Goal: Task Accomplishment & Management: Use online tool/utility

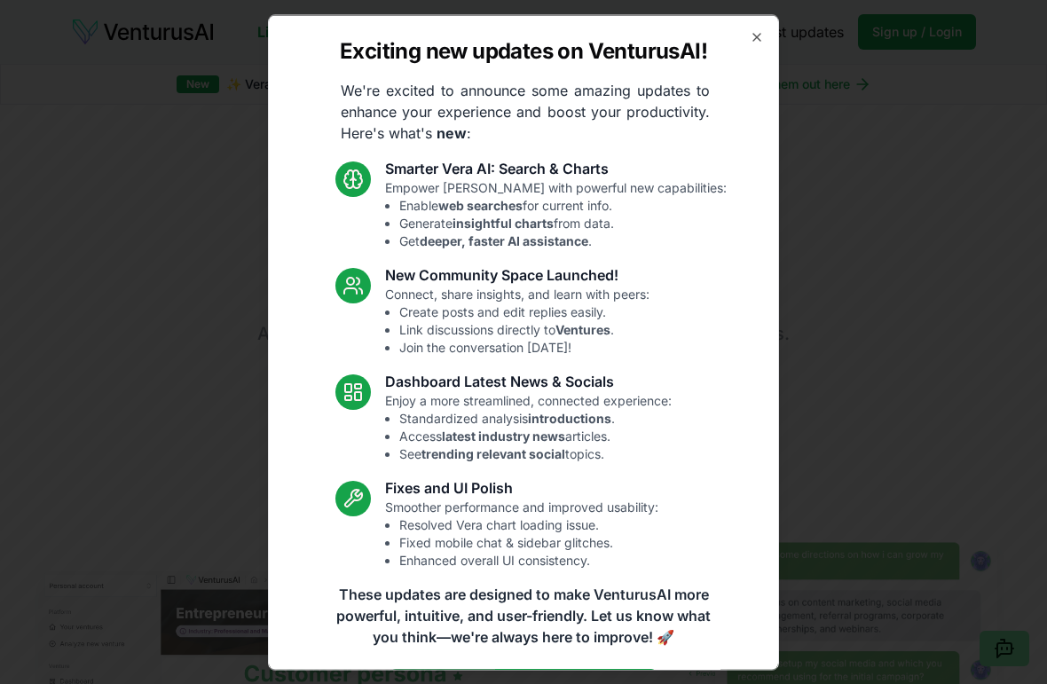
click at [763, 26] on div "Exciting new updates on VenturusAI! We're excited to announce some amazing upda…" at bounding box center [523, 342] width 511 height 656
click at [751, 39] on icon "button" at bounding box center [757, 36] width 14 height 14
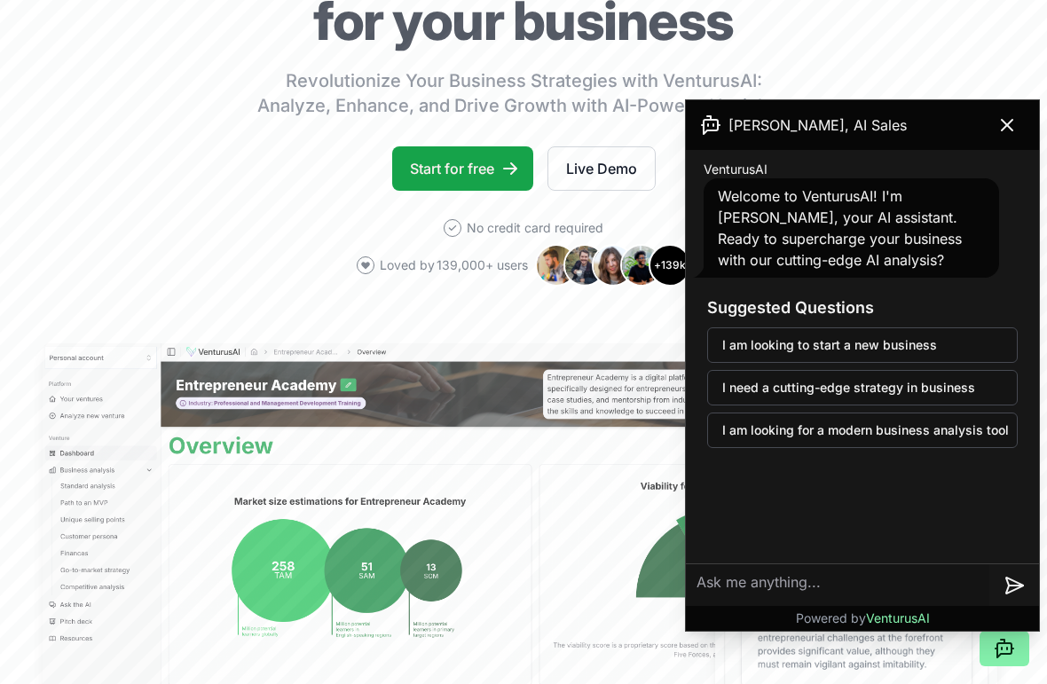
scroll to position [232, 0]
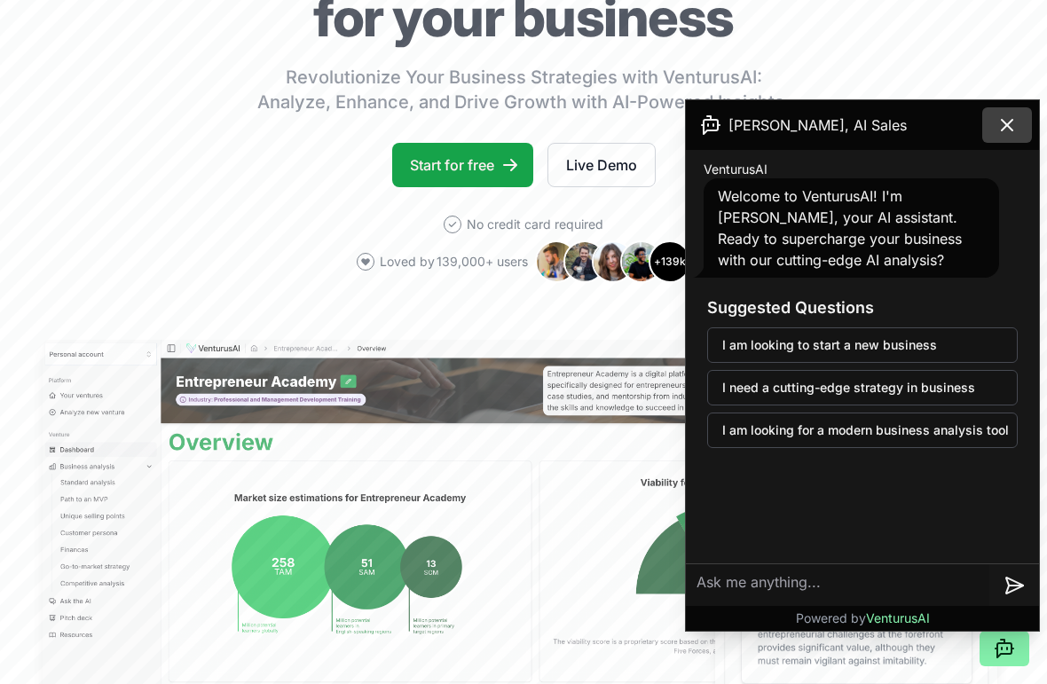
click at [1000, 127] on icon at bounding box center [1006, 124] width 21 height 21
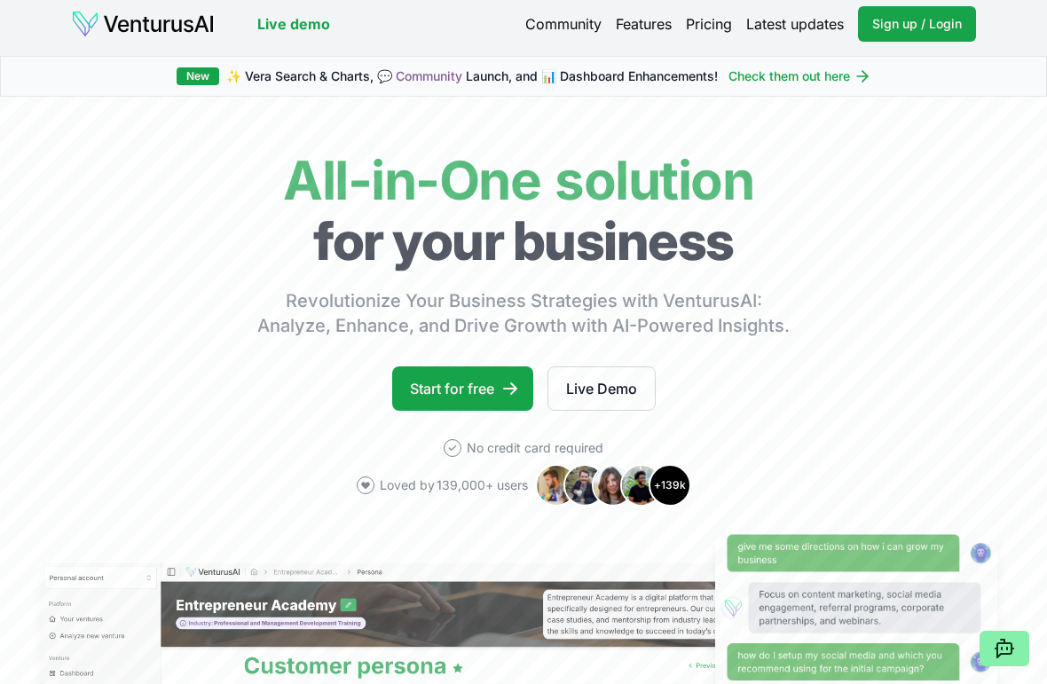
scroll to position [0, 0]
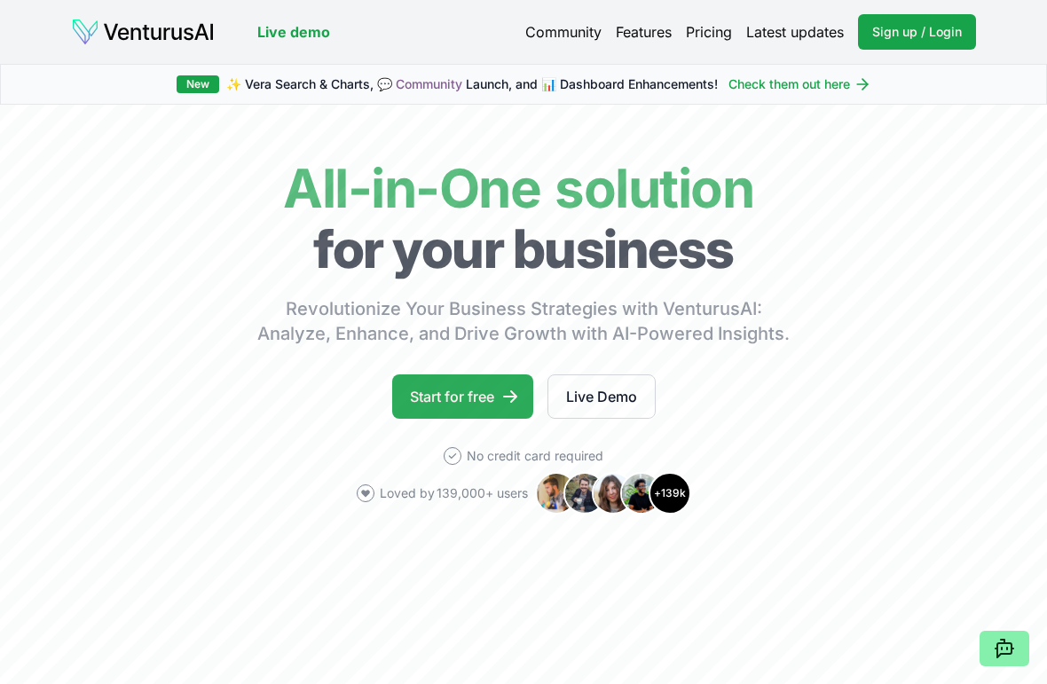
click at [418, 391] on link "Start for free" at bounding box center [462, 396] width 141 height 44
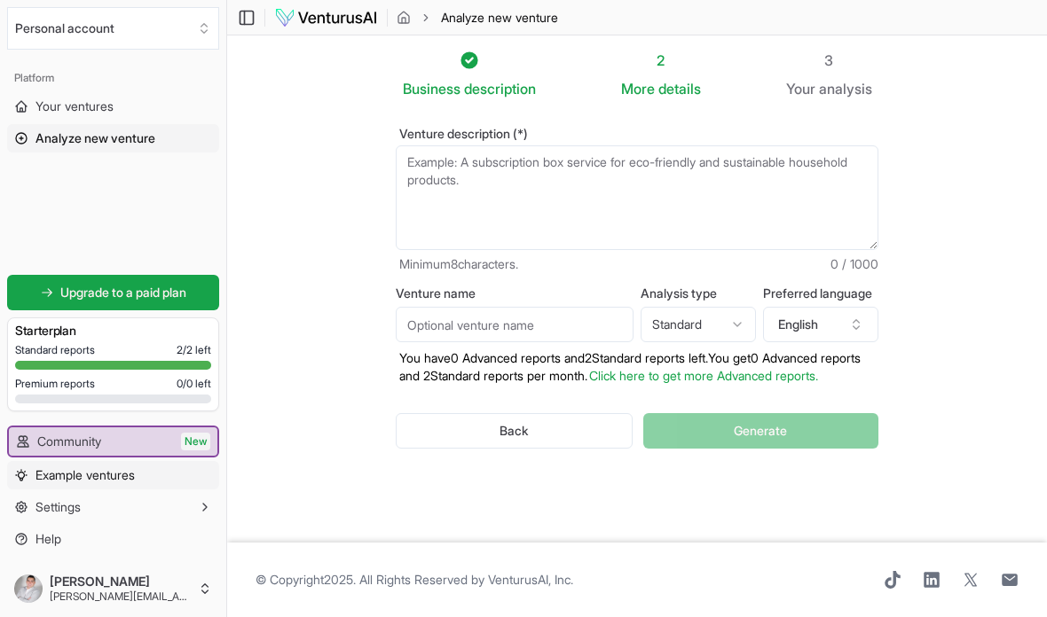
click at [141, 479] on link "Example ventures" at bounding box center [113, 475] width 212 height 28
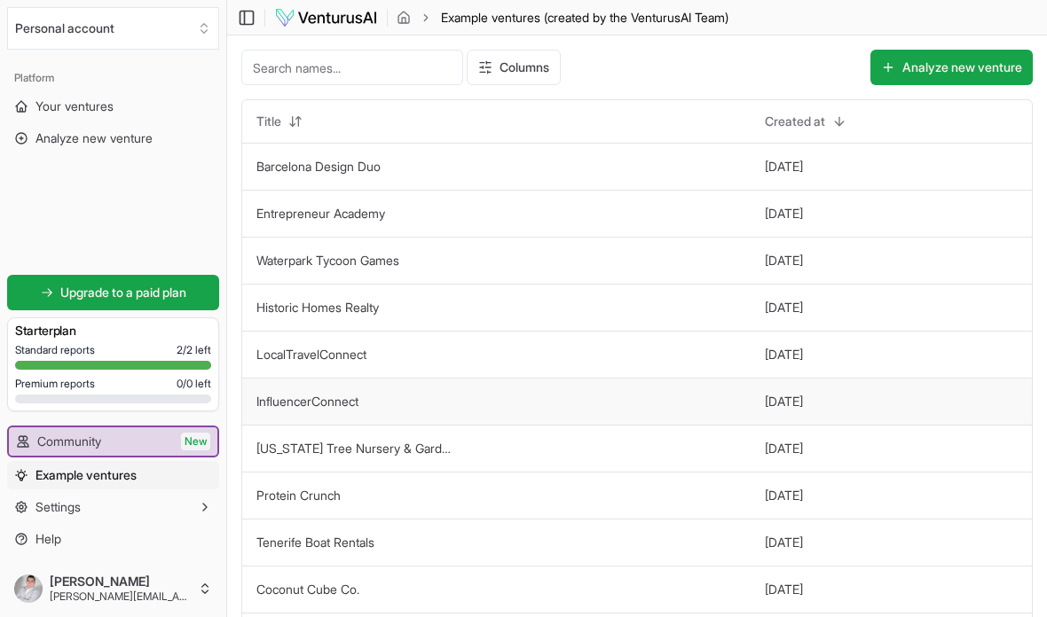
click at [277, 400] on link "InfluencerConnect" at bounding box center [307, 401] width 102 height 15
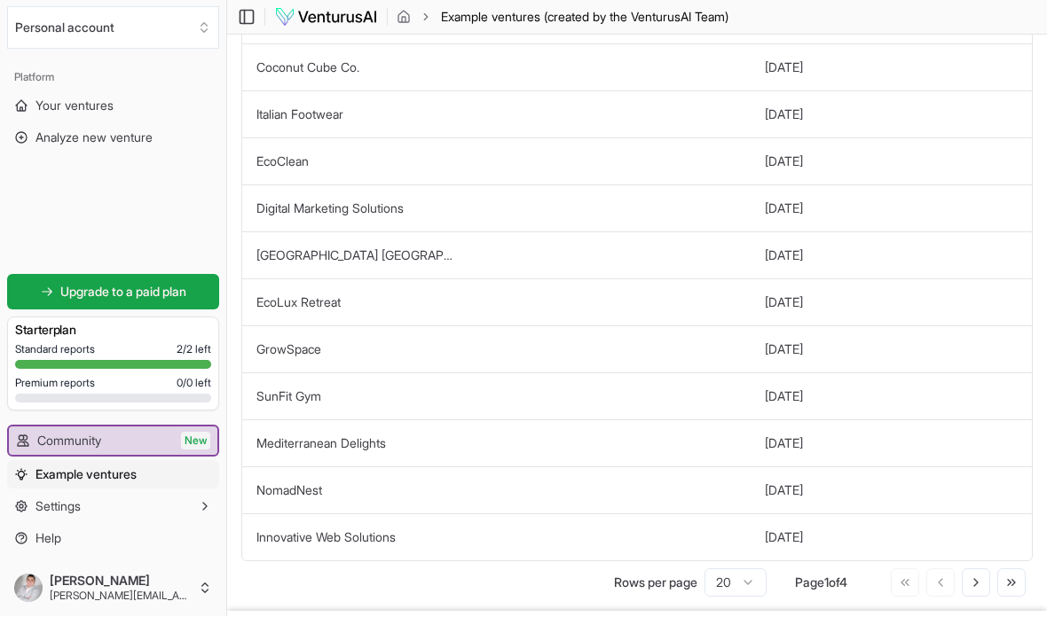
scroll to position [520, 0]
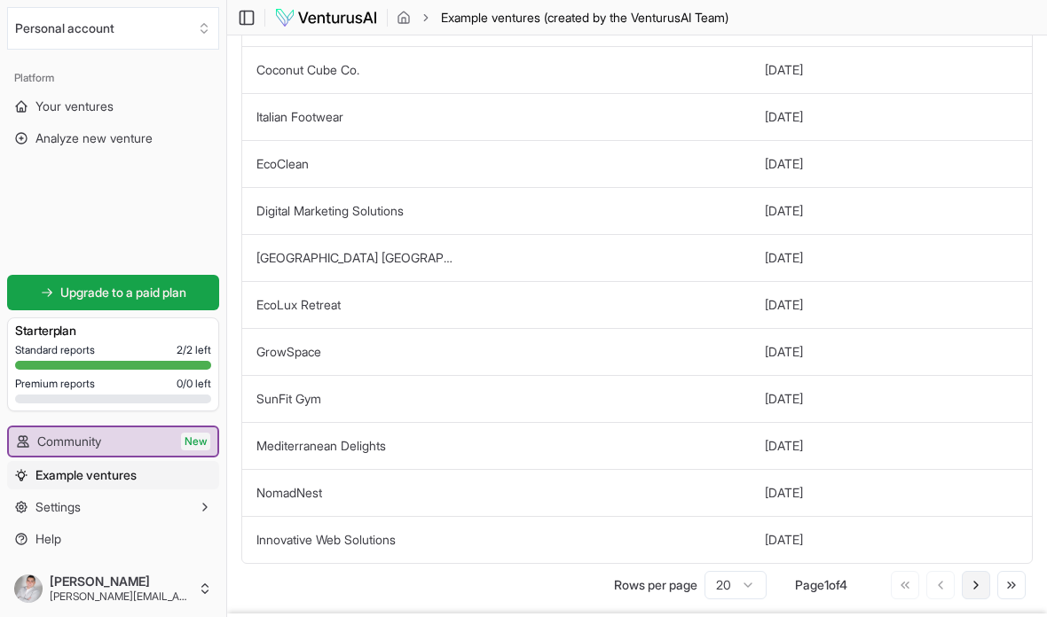
click at [969, 588] on icon at bounding box center [976, 585] width 14 height 14
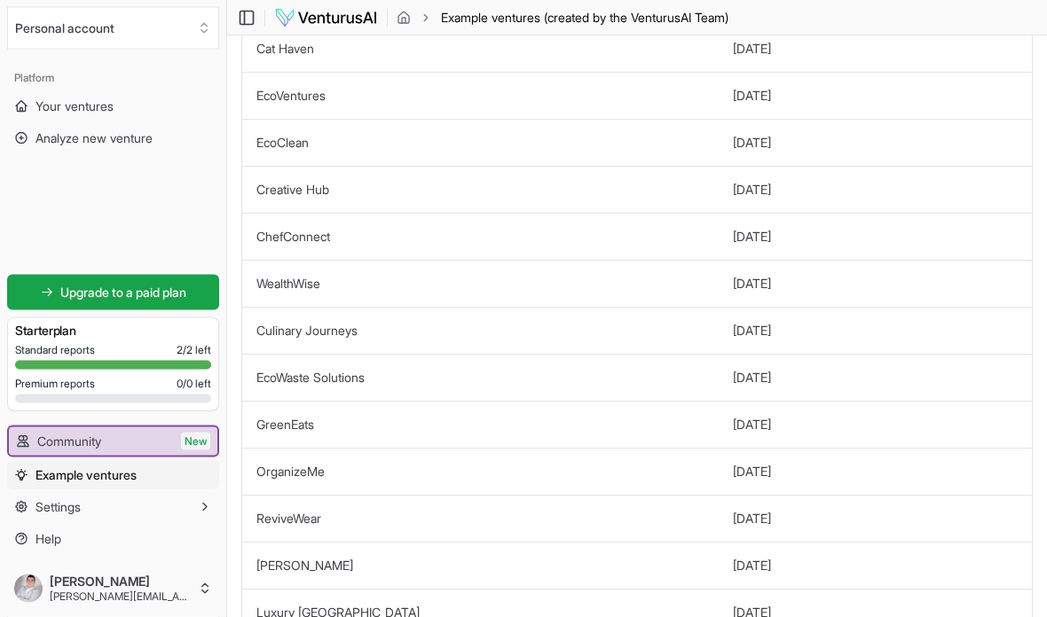
scroll to position [415, 0]
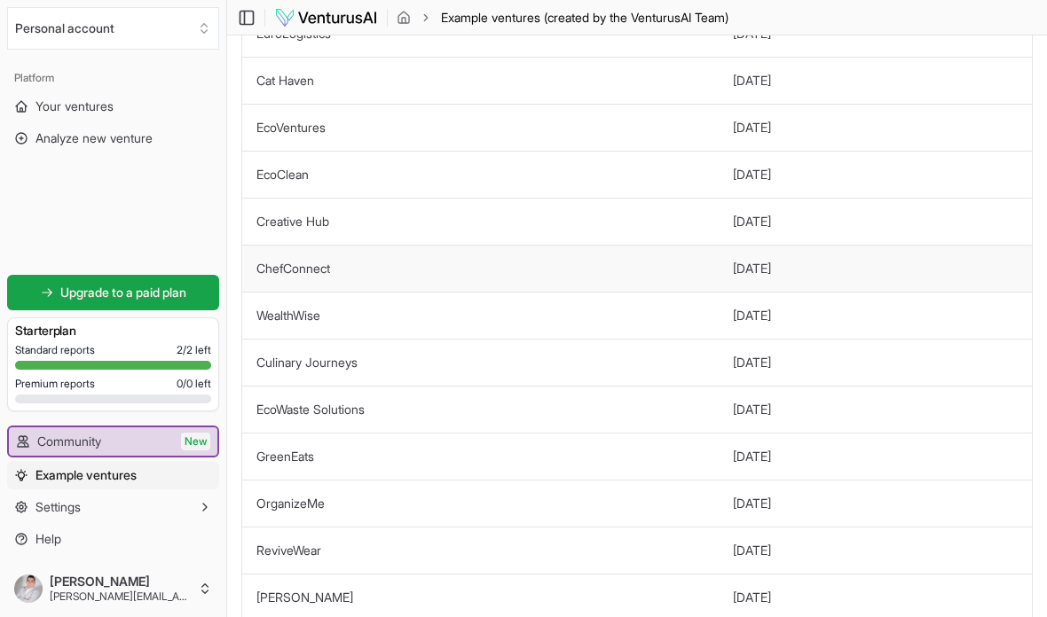
click at [886, 277] on td "[DATE]" at bounding box center [875, 268] width 313 height 47
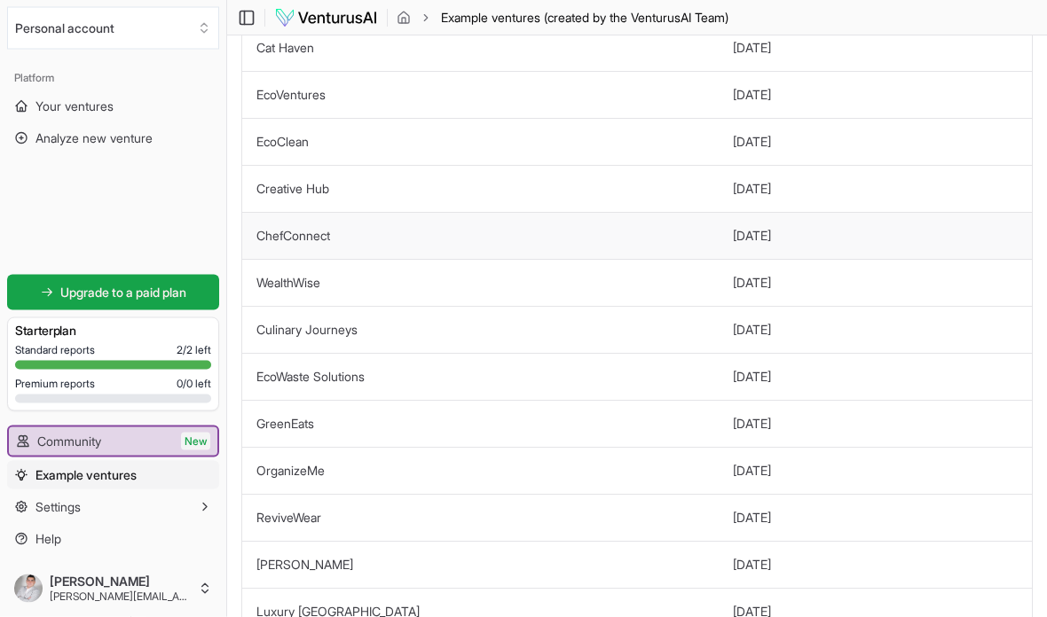
scroll to position [520, 0]
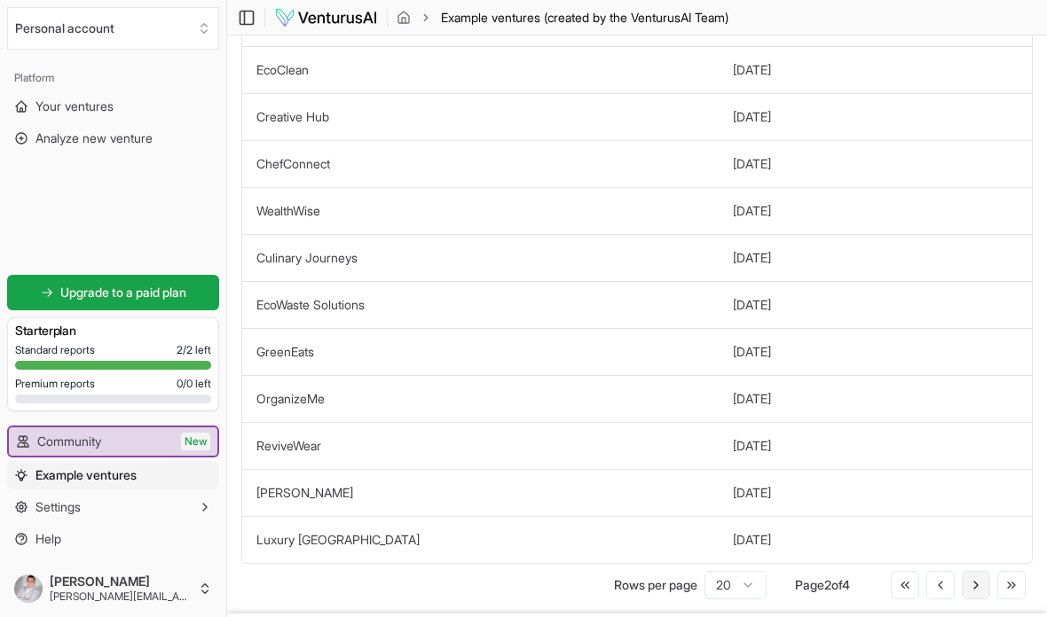
click at [971, 592] on icon at bounding box center [976, 585] width 14 height 14
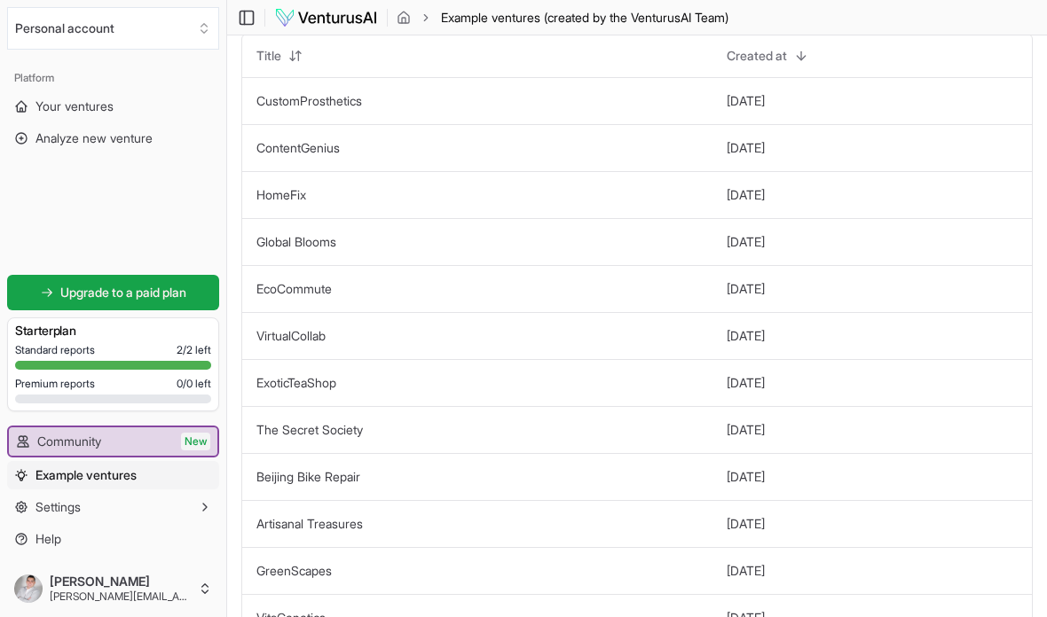
scroll to position [0, 0]
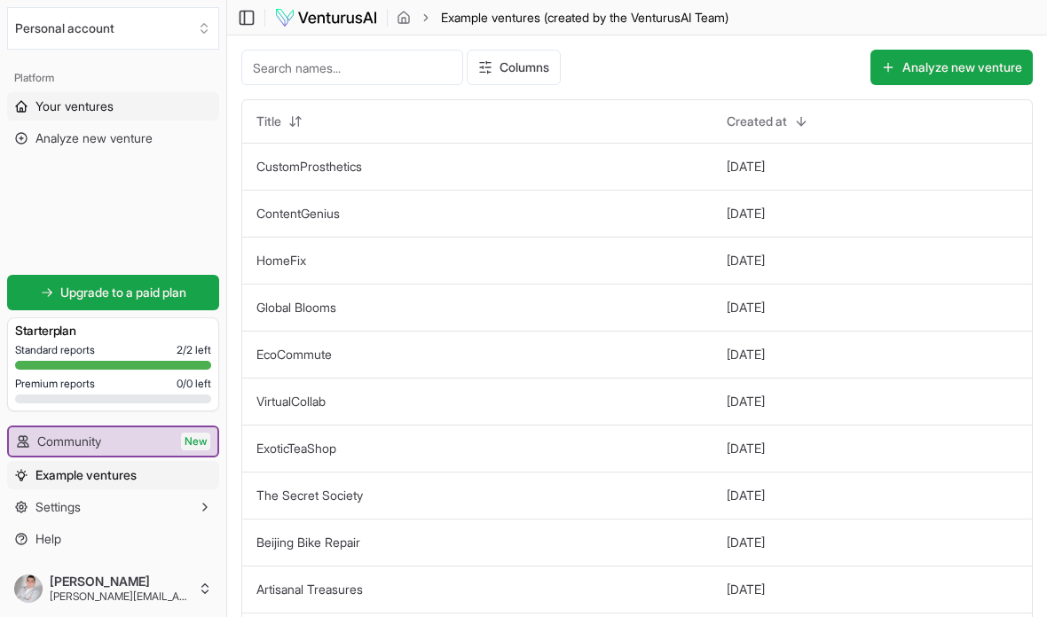
click at [47, 116] on link "Your ventures" at bounding box center [113, 106] width 212 height 28
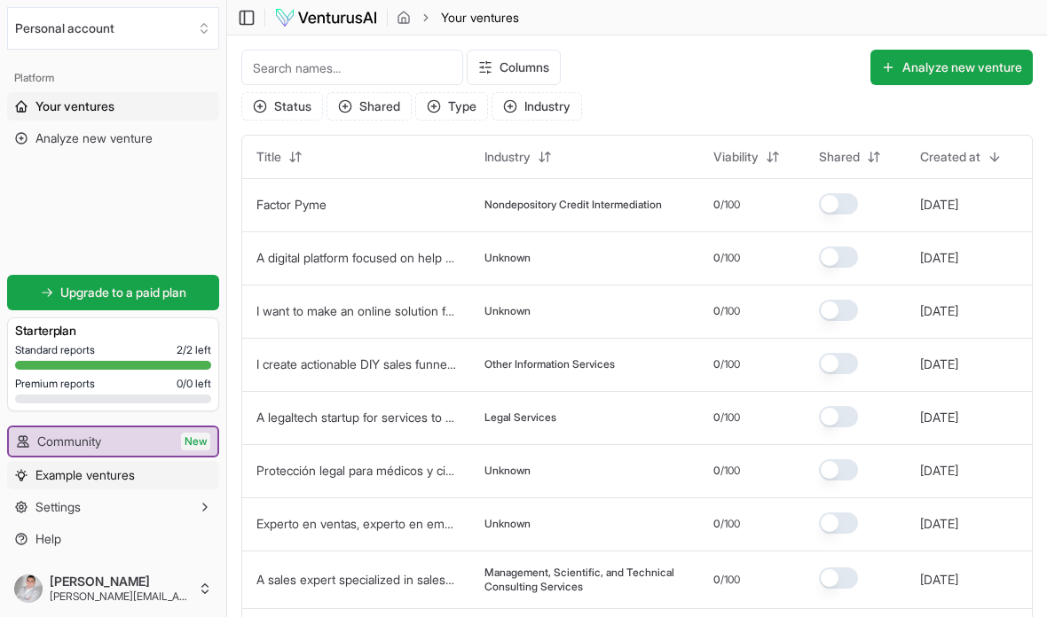
click at [95, 477] on span "Example ventures" at bounding box center [84, 476] width 99 height 18
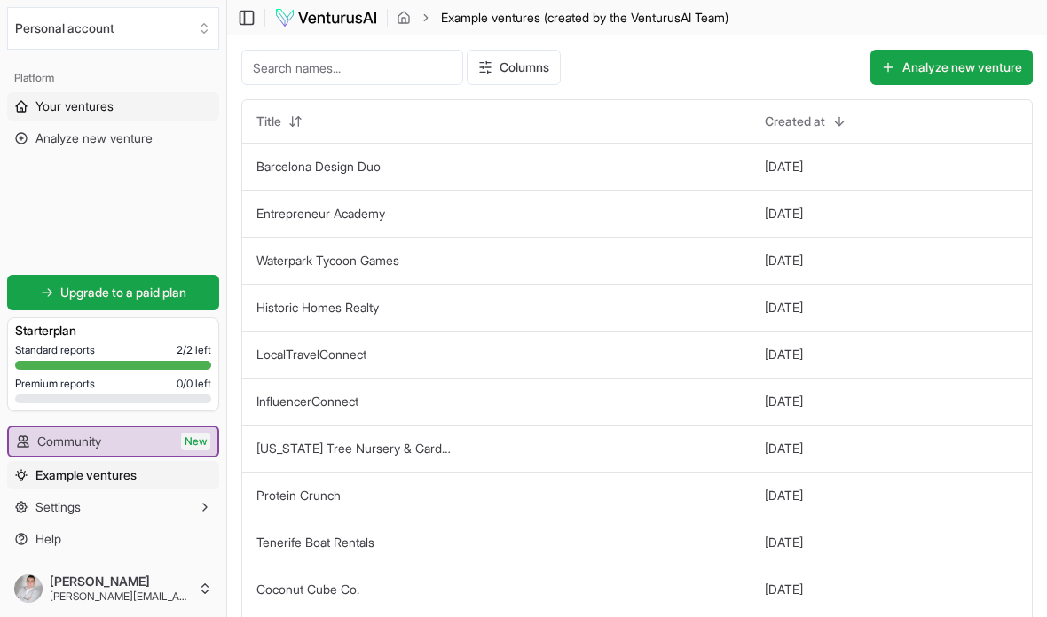
click at [39, 108] on span "Your ventures" at bounding box center [74, 107] width 78 height 18
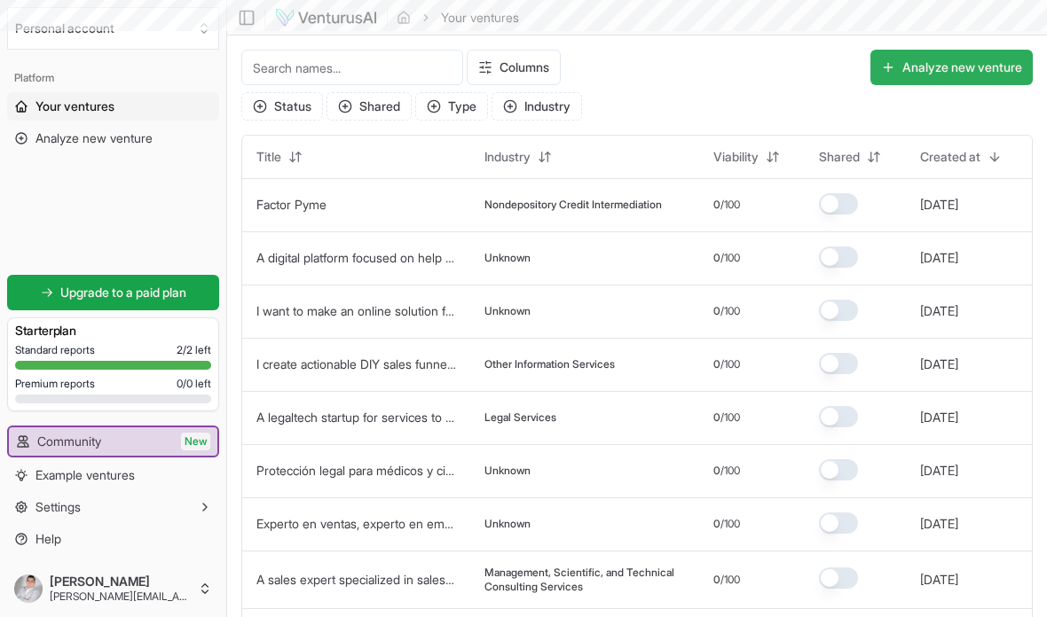
click at [958, 75] on button "Analyze new venture" at bounding box center [951, 67] width 162 height 35
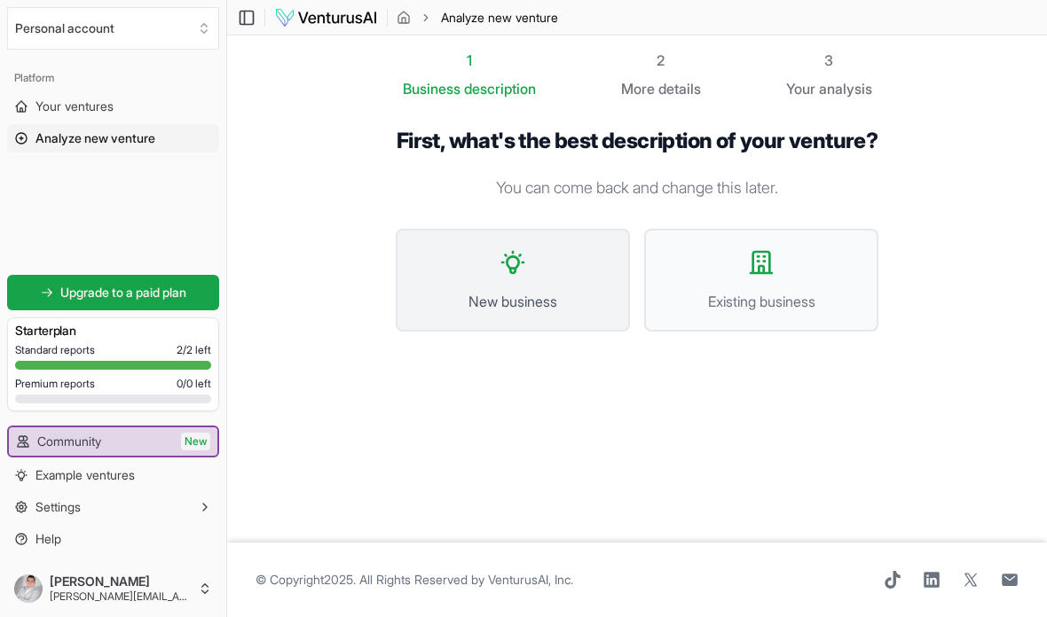
click at [547, 312] on span "New business" at bounding box center [512, 301] width 195 height 21
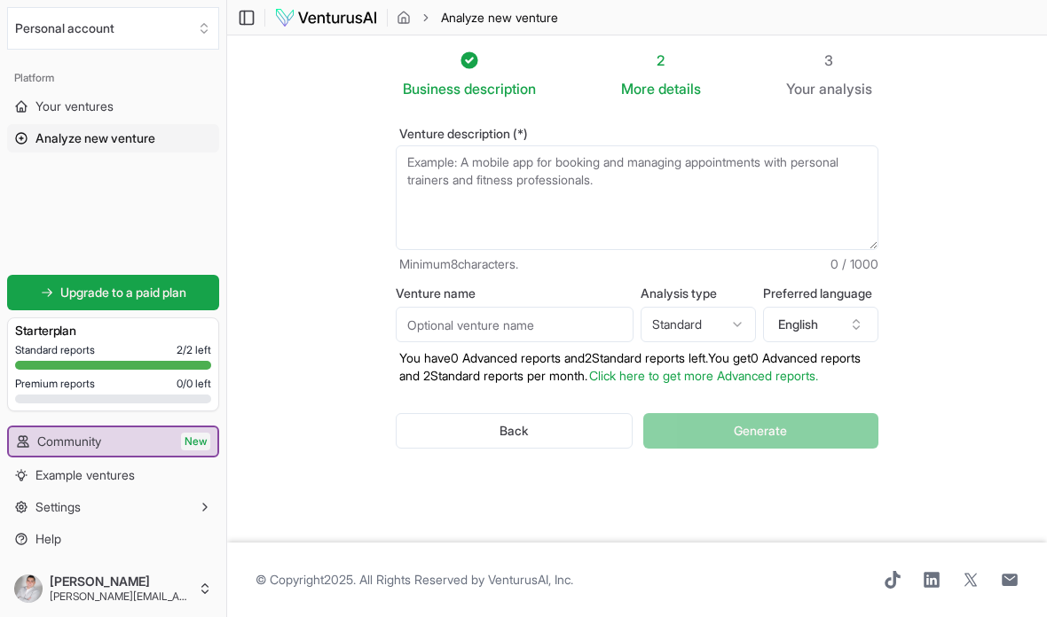
click at [659, 197] on textarea "Venture description (*)" at bounding box center [637, 197] width 483 height 105
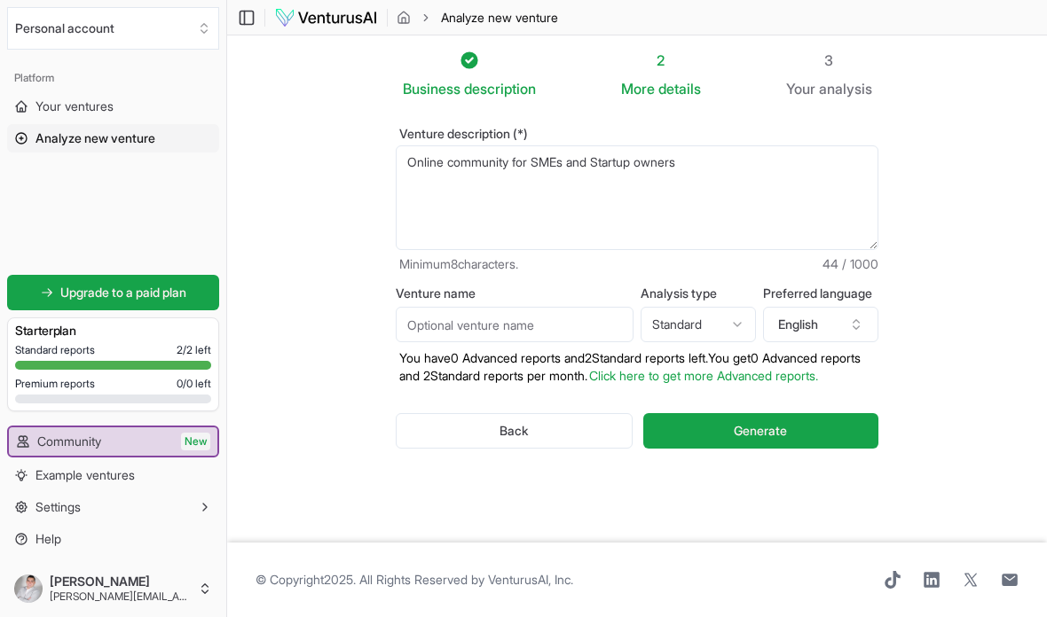
type textarea "Online community for SMEs and Startup owners"
click at [526, 340] on input "Venture name" at bounding box center [515, 324] width 238 height 35
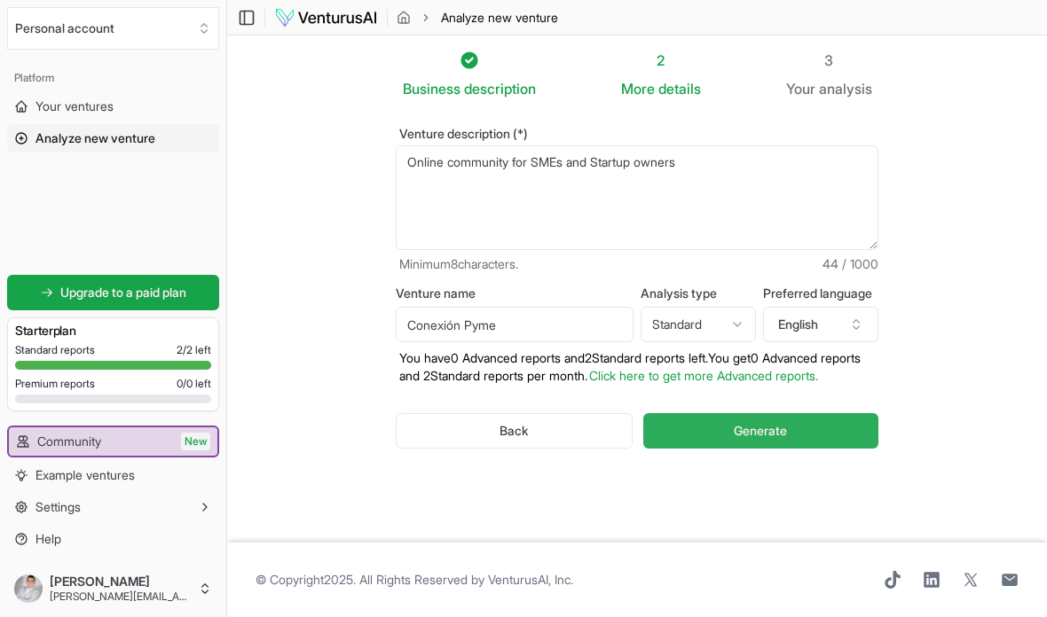
type input "Conexión Pyme"
click at [787, 440] on span "Generate" at bounding box center [760, 431] width 53 height 18
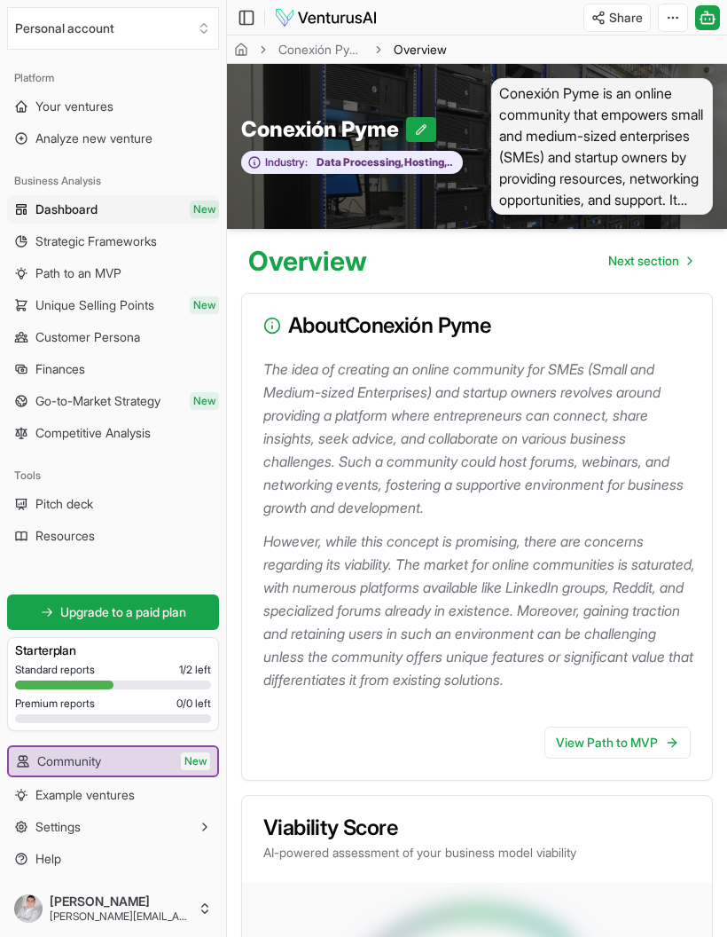
click at [35, 133] on span "Analyze new venture" at bounding box center [93, 139] width 117 height 18
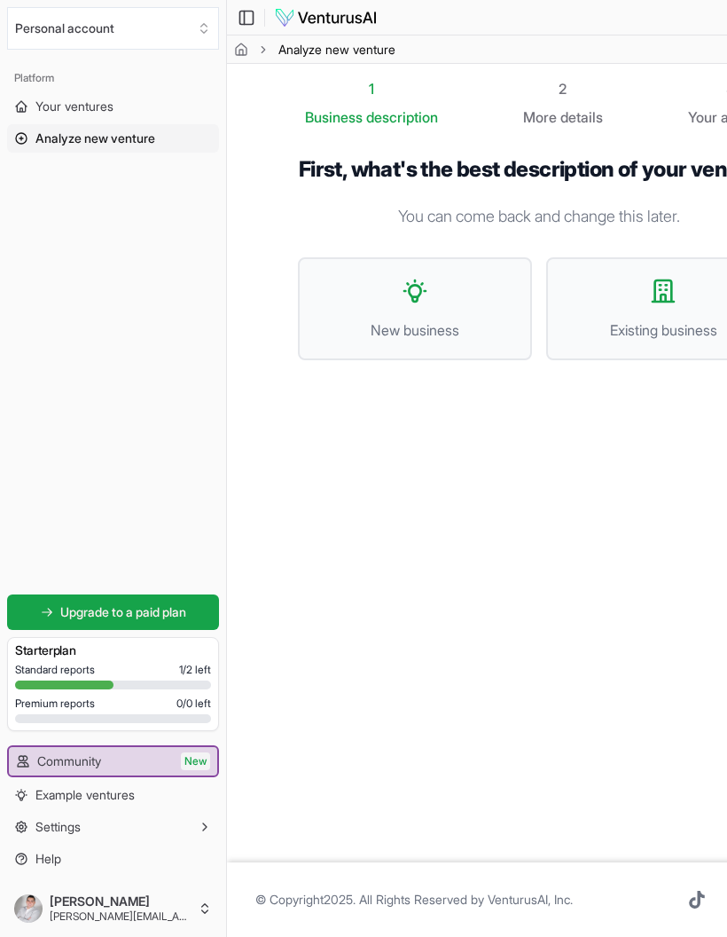
click at [347, 332] on button "New business" at bounding box center [415, 308] width 234 height 103
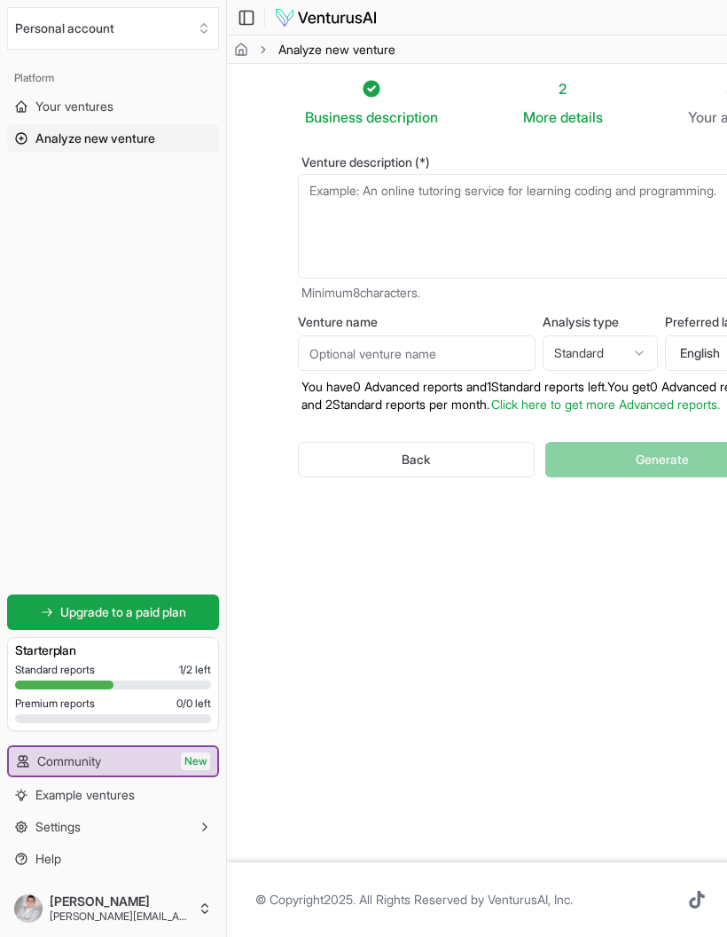
click at [339, 210] on textarea "Venture description (*)" at bounding box center [539, 226] width 483 height 105
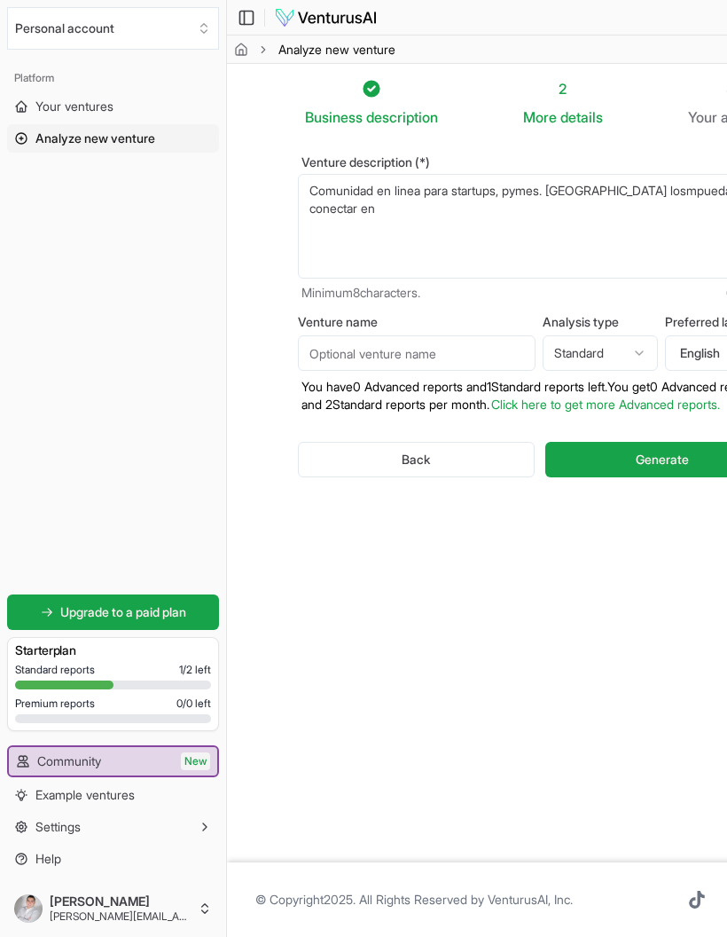
scroll to position [0, 124]
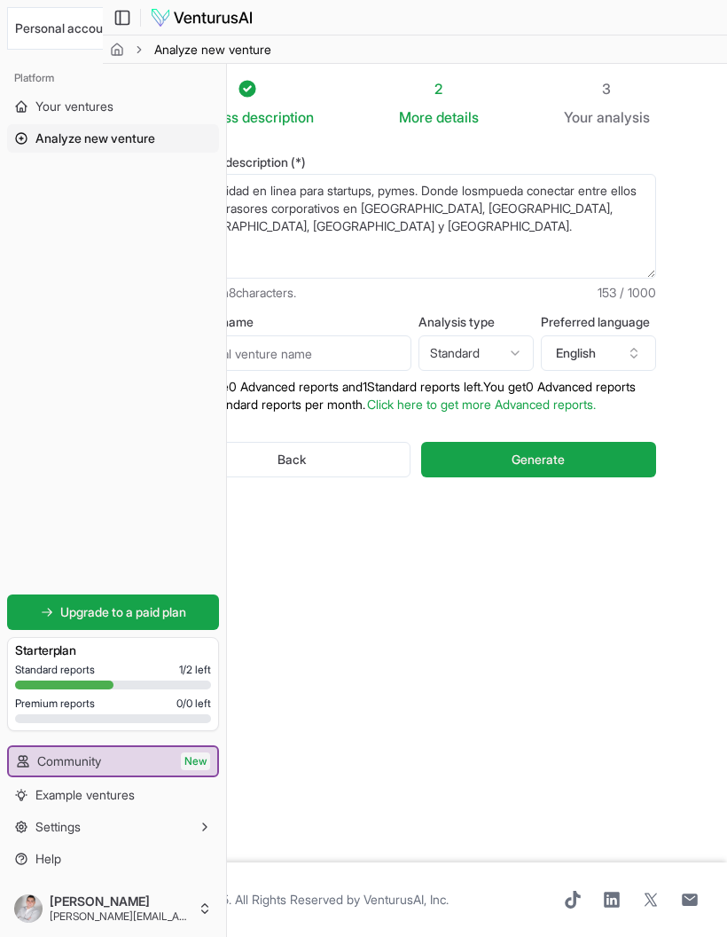
click at [258, 208] on textarea "Comunidad en linea para startups, pymes. Donde losmpueda conectar entre ellos y…" at bounding box center [415, 226] width 483 height 105
click at [262, 208] on textarea "Comunidad en linea para startups, pymes. Donde losmpueda conectar entre ellos y…" at bounding box center [415, 226] width 483 height 105
click at [410, 206] on textarea "Comunidad en linea para startups, pymes. Donde losmpueda conectar entre ellos y…" at bounding box center [415, 226] width 483 height 105
click at [507, 197] on textarea "Comunidad en linea para startups, pymes. Donde losmpueda conectar entre ellos y…" at bounding box center [415, 226] width 483 height 105
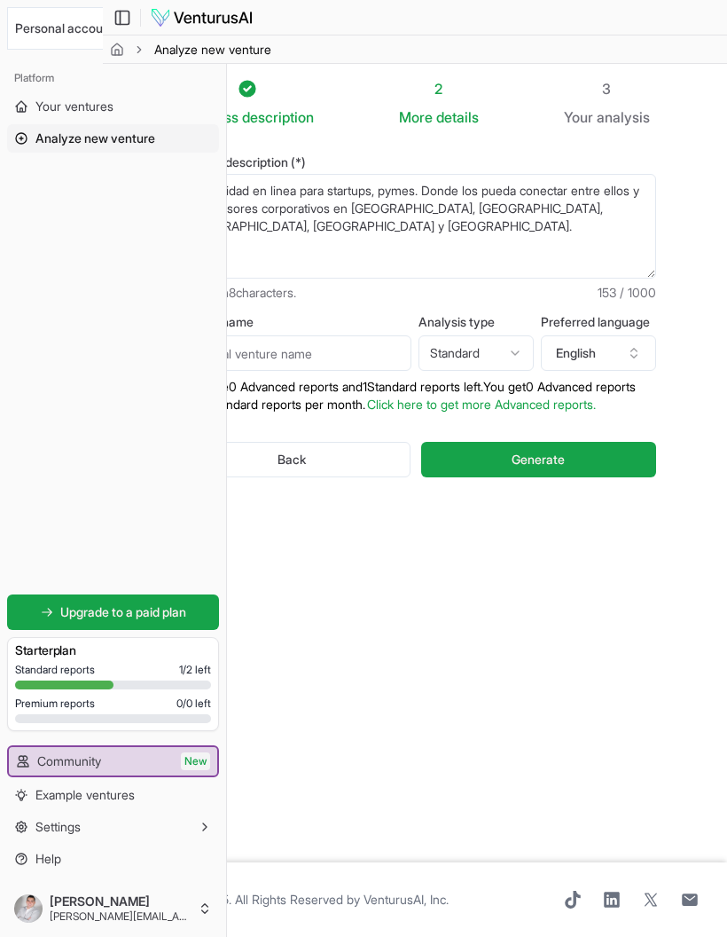
click at [255, 214] on textarea "Comunidad en linea para startups, pymes. Donde los pueda conectar entre ellos y…" at bounding box center [415, 226] width 483 height 105
type textarea "Comunidad en linea para startups, pymes. Donde los pueda conectar entre ellos y…"
click at [373, 353] on input "Venture name" at bounding box center [293, 352] width 238 height 35
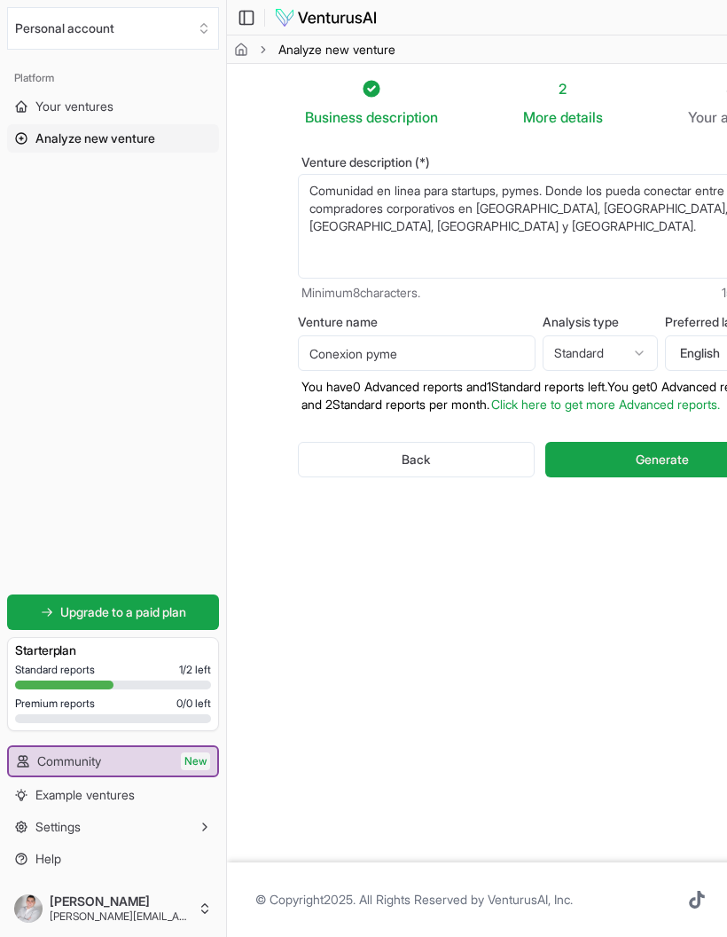
type input "Conexion pyme"
click at [696, 351] on button "English" at bounding box center [722, 352] width 115 height 35
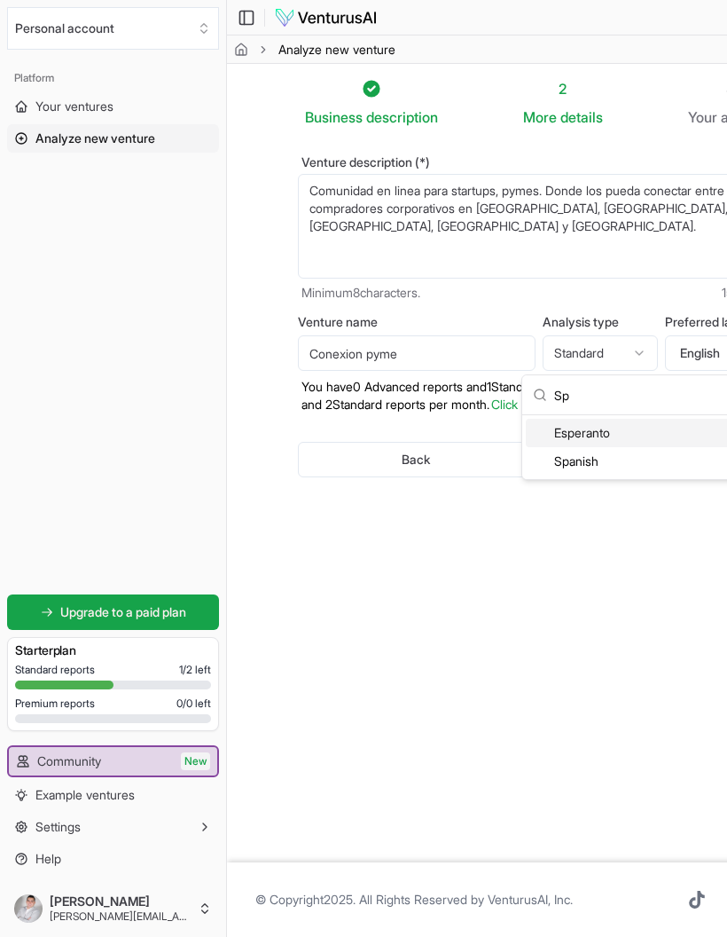
type input "Sp"
click at [627, 467] on div "Spanish" at bounding box center [640, 461] width 229 height 28
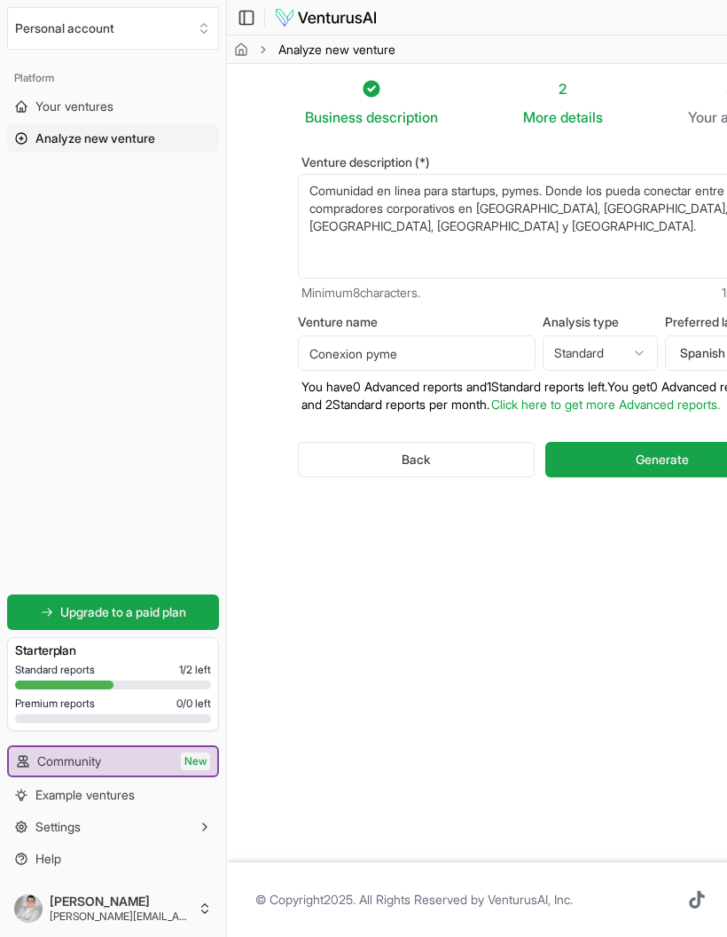
click at [655, 477] on button "Generate" at bounding box center [663, 459] width 235 height 35
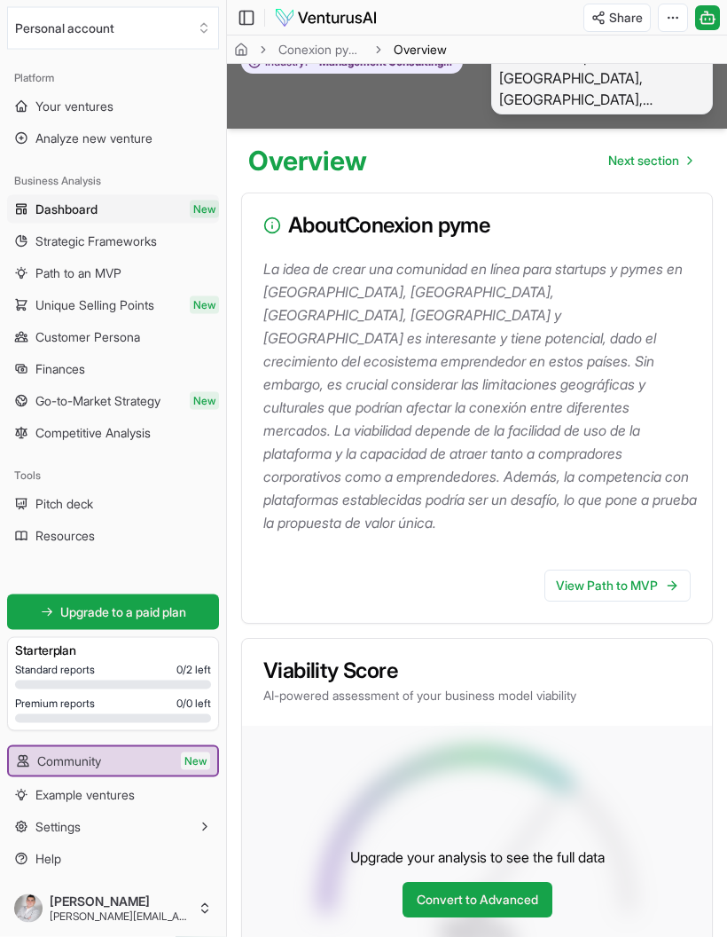
scroll to position [104, 0]
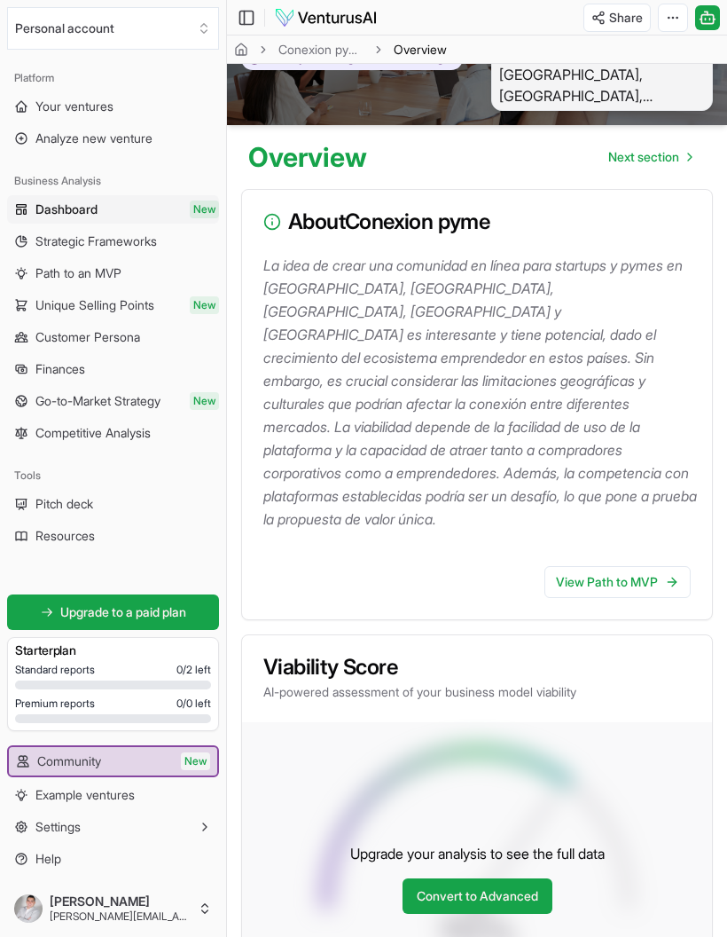
click at [654, 566] on link "View Path to MVP" at bounding box center [618, 582] width 146 height 32
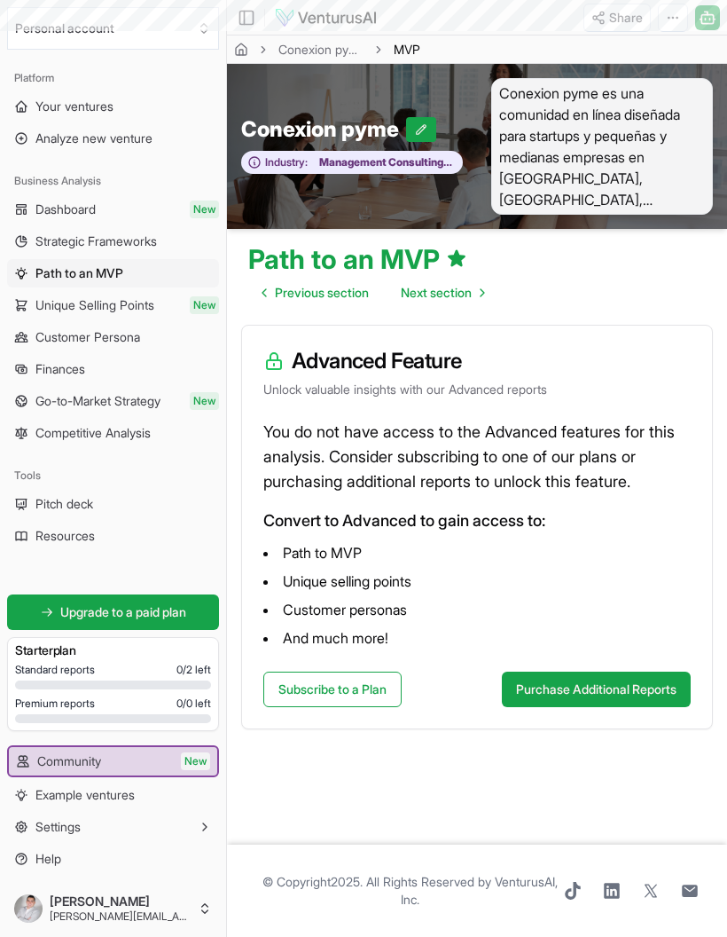
scroll to position [71, 0]
click at [56, 303] on span "Unique Selling Points" at bounding box center [94, 305] width 119 height 18
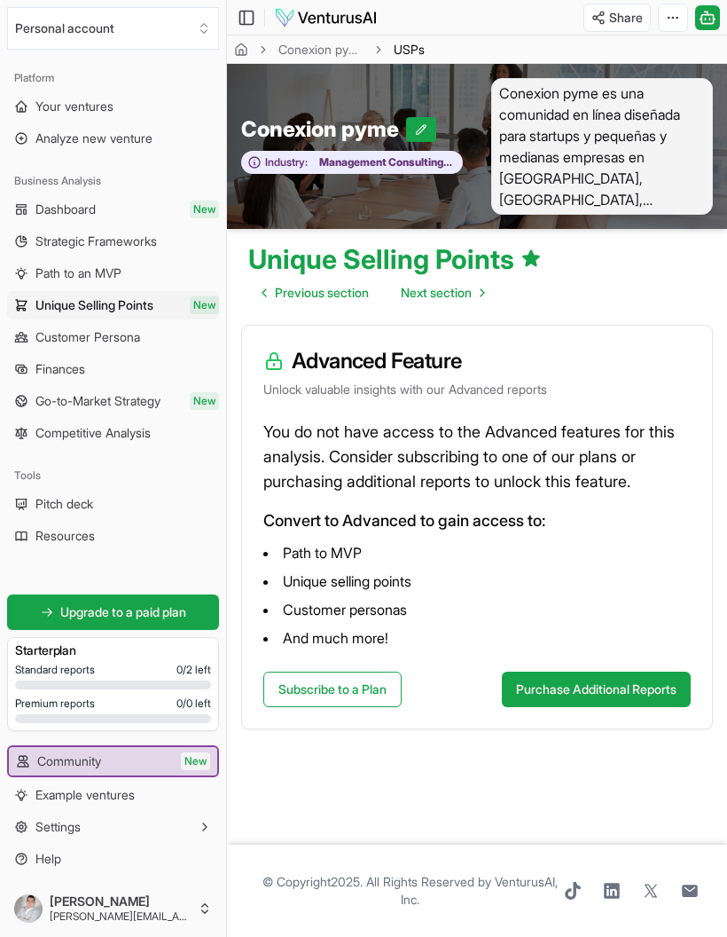
click at [44, 436] on span "Competitive Analysis" at bounding box center [92, 433] width 115 height 18
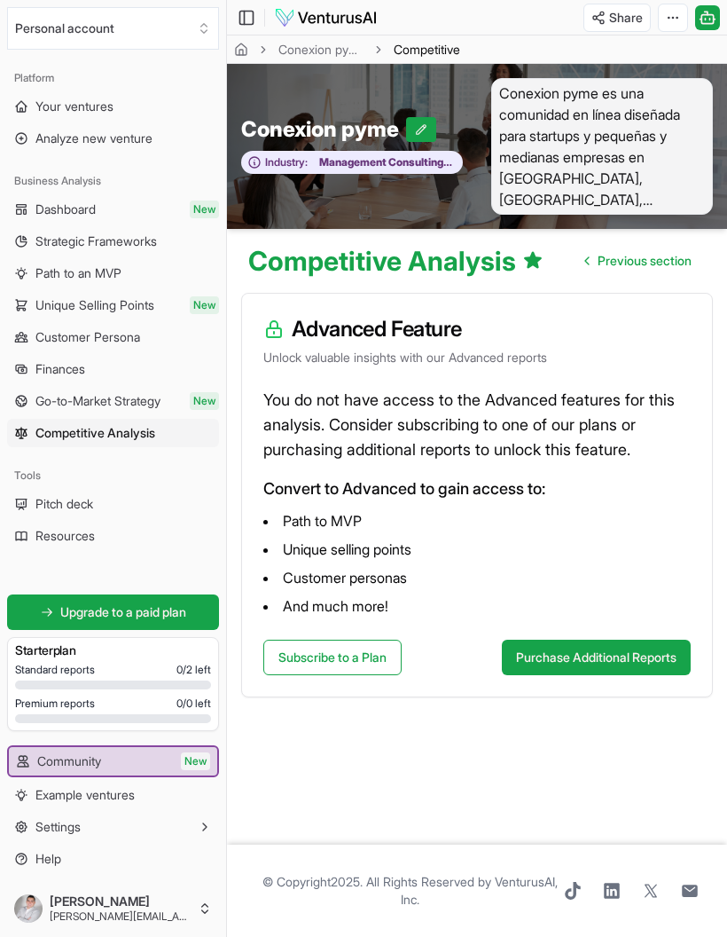
click at [55, 466] on div "Tools" at bounding box center [113, 475] width 212 height 28
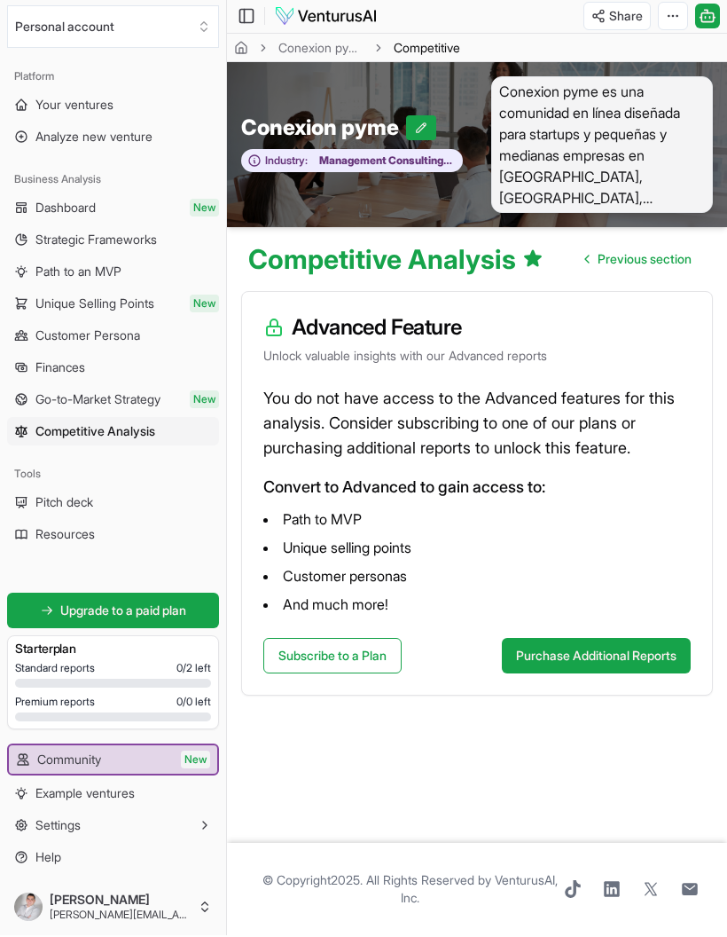
scroll to position [5, 0]
